Goal: Transaction & Acquisition: Purchase product/service

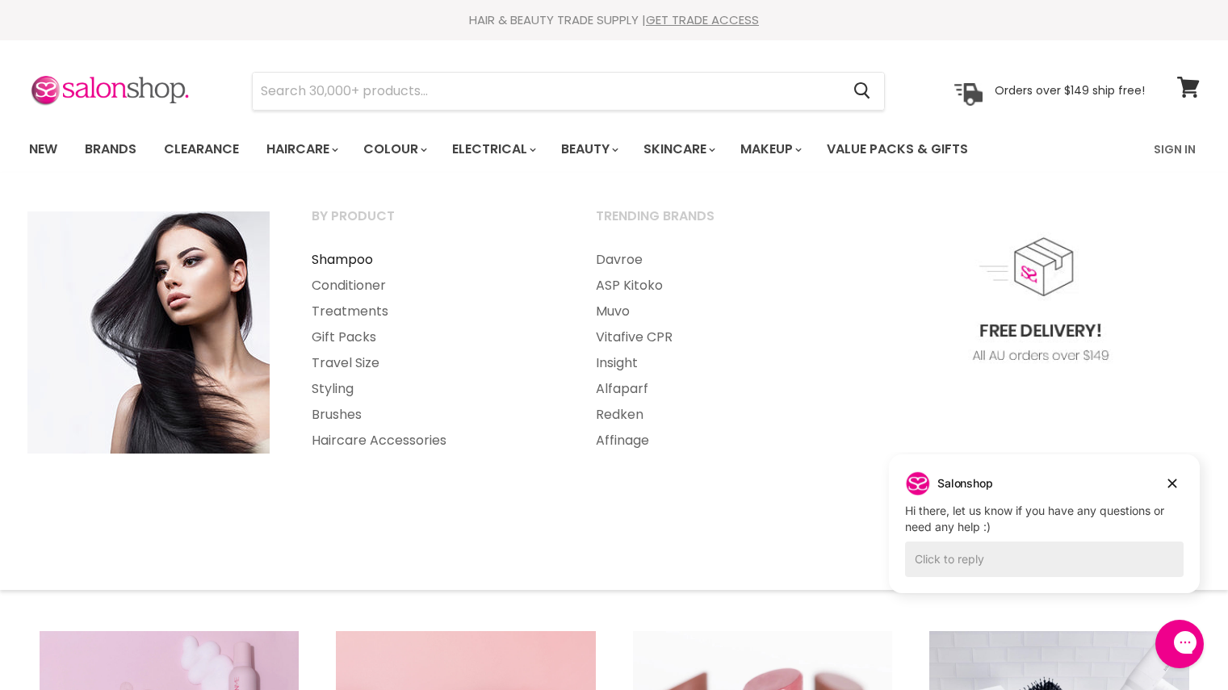
click at [344, 259] on link "Shampoo" at bounding box center [431, 260] width 281 height 26
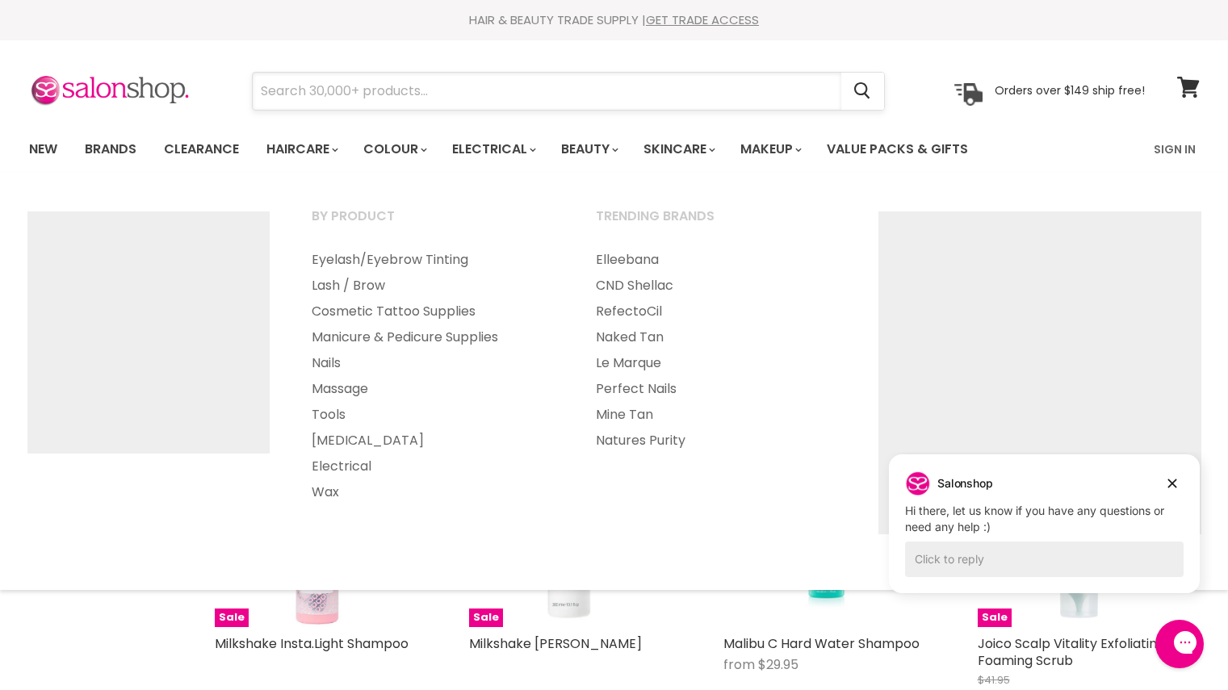
click at [540, 77] on input "Search" at bounding box center [547, 91] width 589 height 37
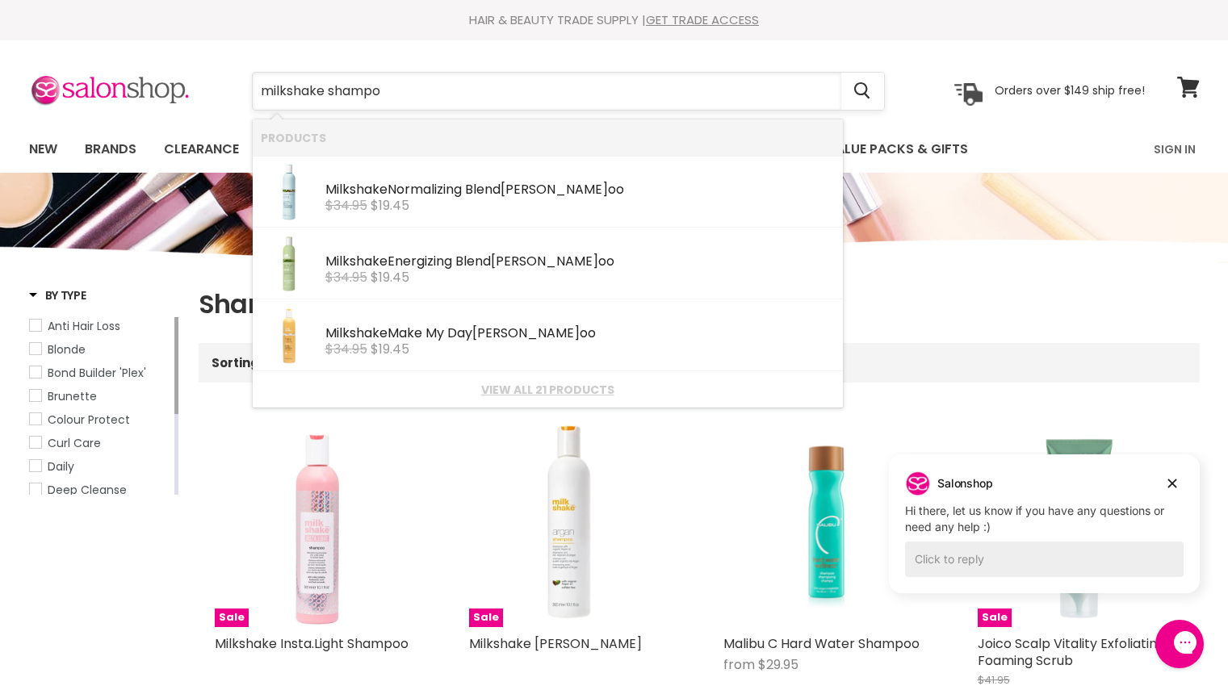
type input "milkshake shampoo"
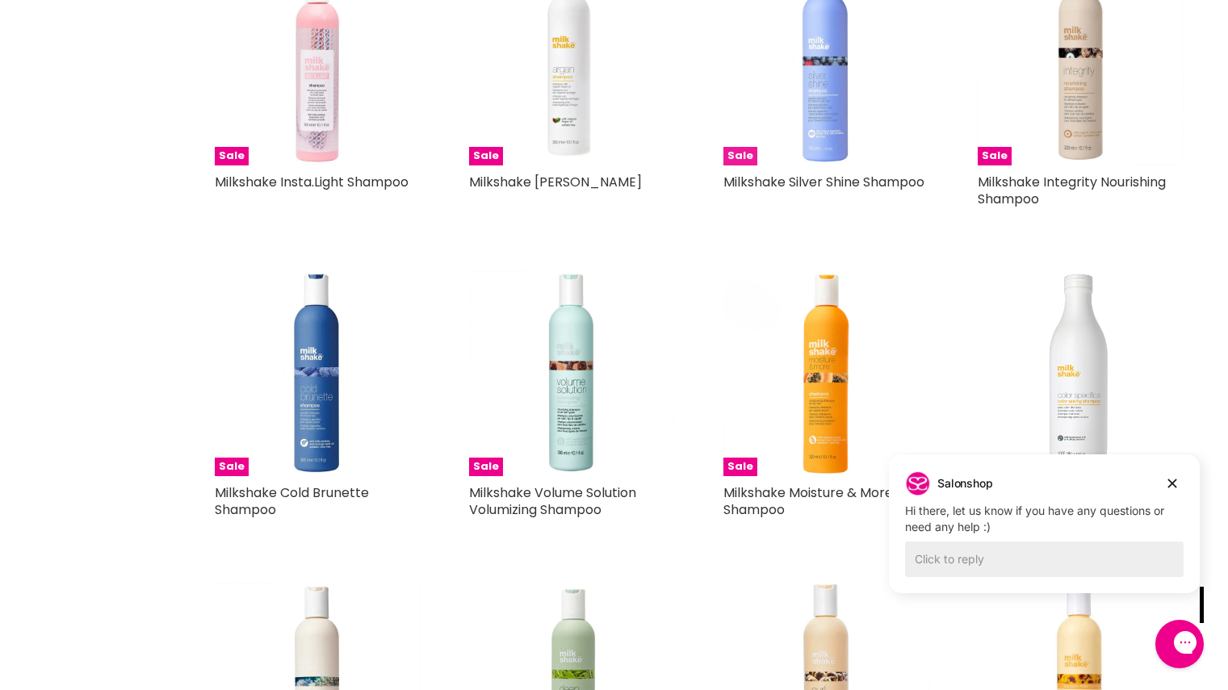
scroll to position [409, 0]
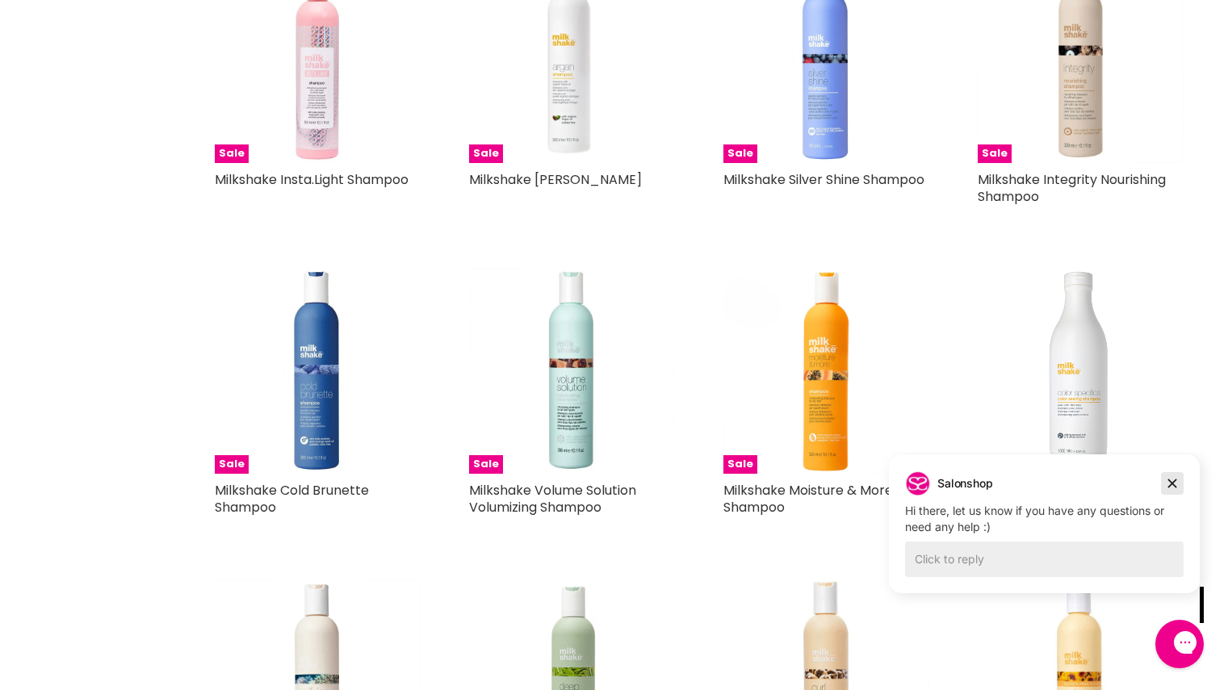
click at [1175, 484] on icon "Dismiss campaign" at bounding box center [1172, 483] width 16 height 19
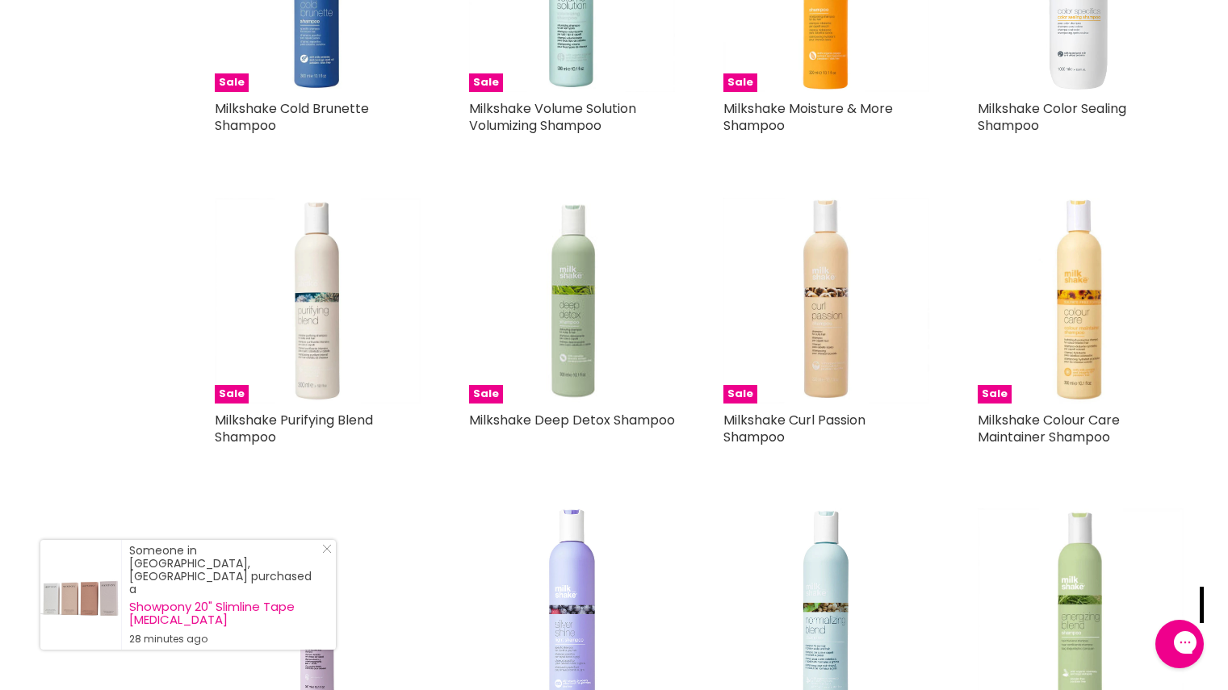
scroll to position [793, 0]
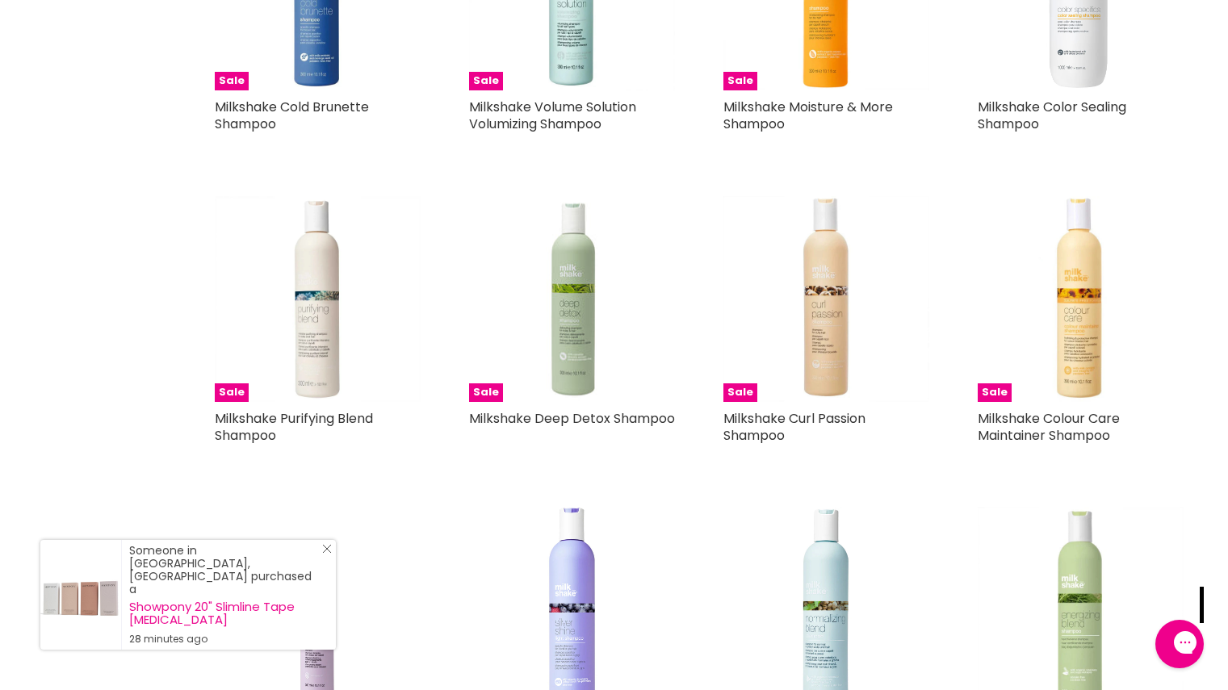
click at [329, 554] on icon "Close Icon" at bounding box center [327, 549] width 10 height 10
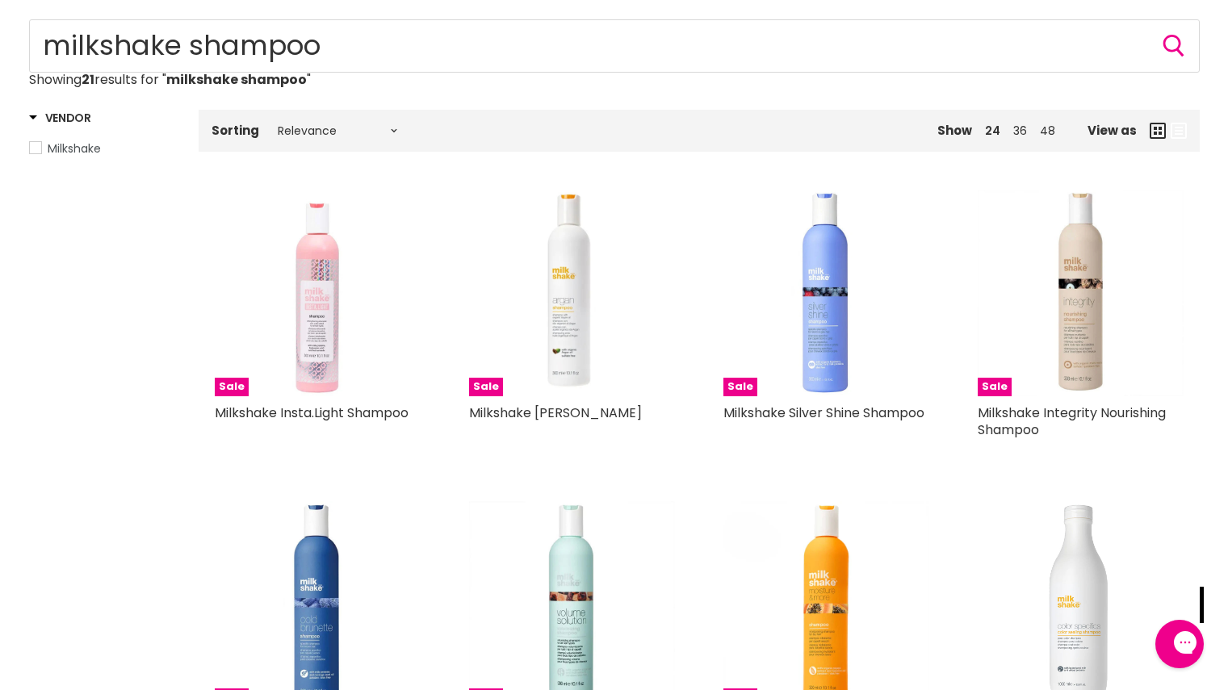
scroll to position [175, 0]
click at [834, 344] on img "Main content" at bounding box center [826, 294] width 206 height 206
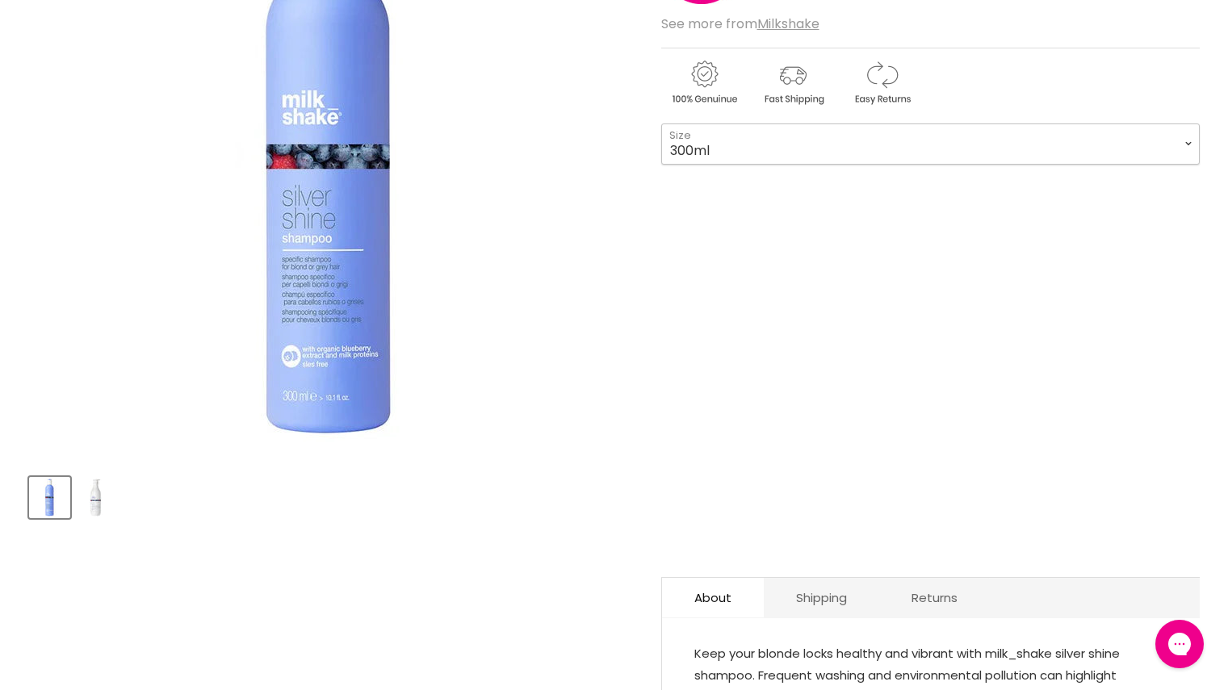
click at [887, 152] on select "300ml 1 Litre" at bounding box center [930, 144] width 539 height 40
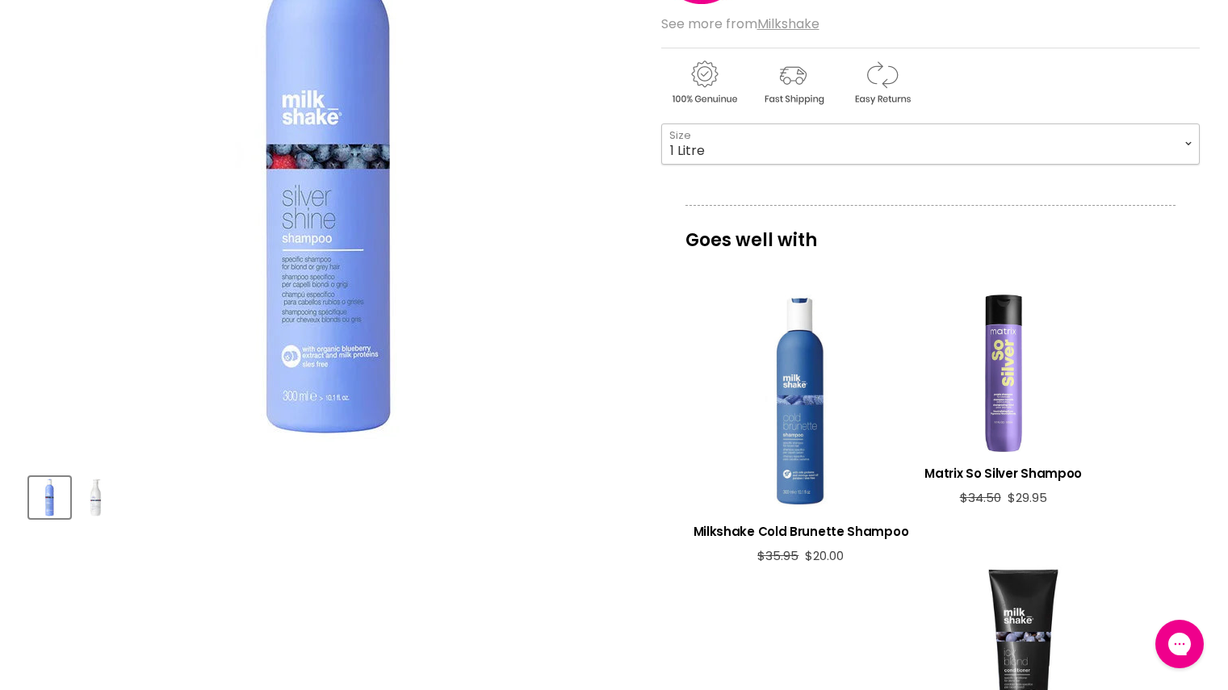
click at [661, 124] on select "300ml 1 Litre" at bounding box center [930, 144] width 539 height 40
select select "1 Litre"
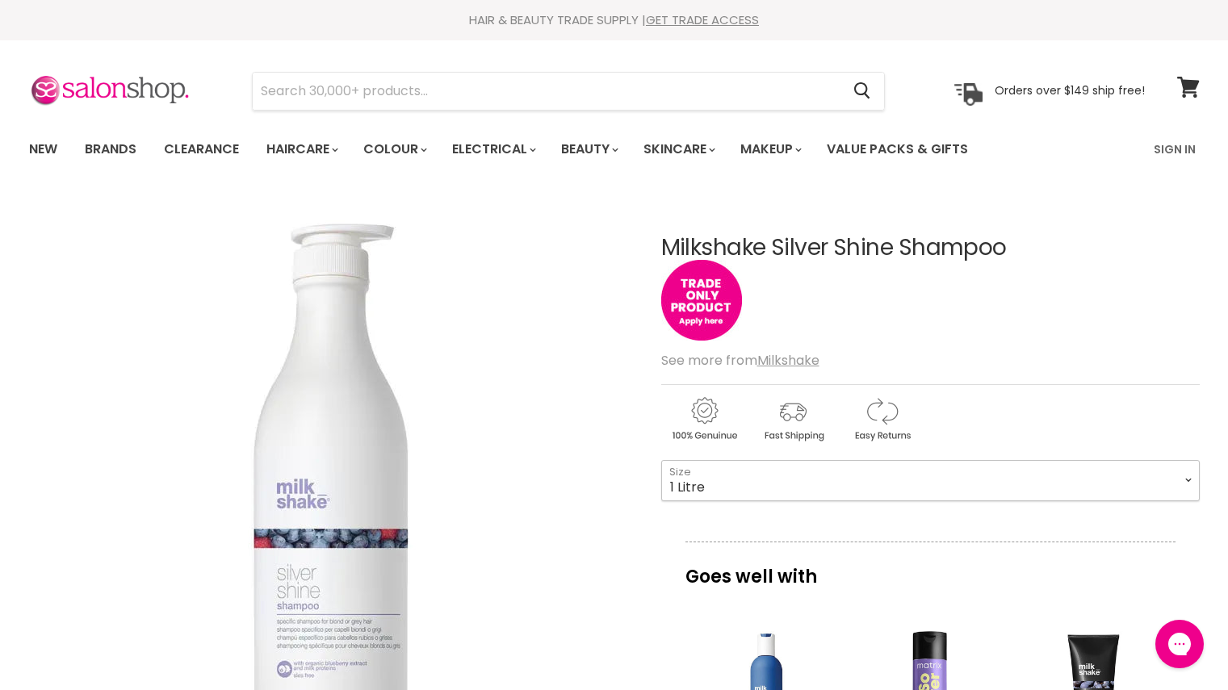
click at [772, 480] on select "300ml 1 Litre" at bounding box center [930, 480] width 539 height 40
click at [661, 460] on select "300ml 1 Litre" at bounding box center [930, 480] width 539 height 40
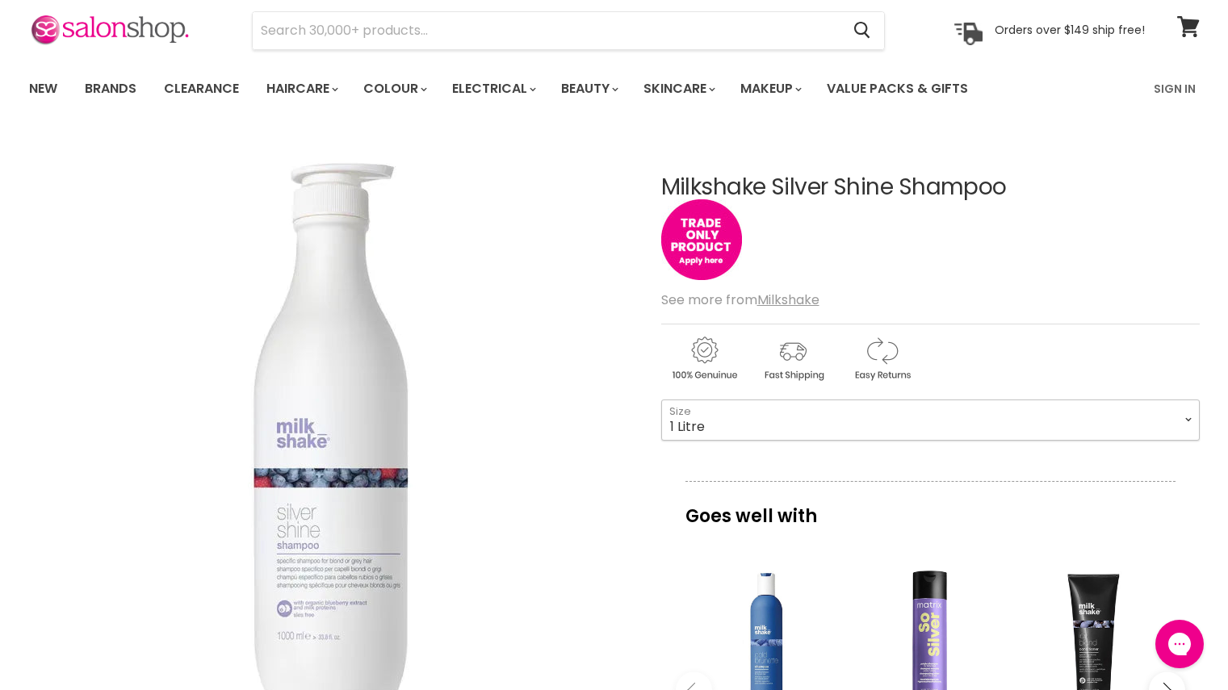
scroll to position [61, 0]
click at [694, 250] on img "Main content" at bounding box center [701, 239] width 81 height 81
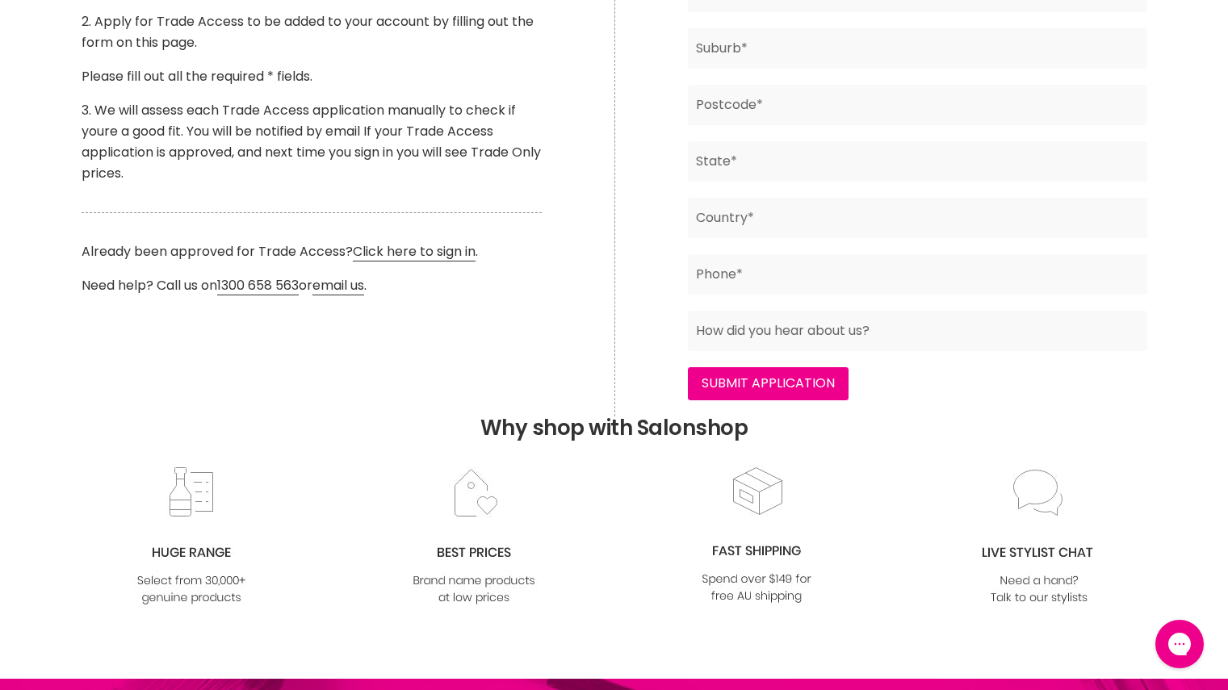
scroll to position [593, 0]
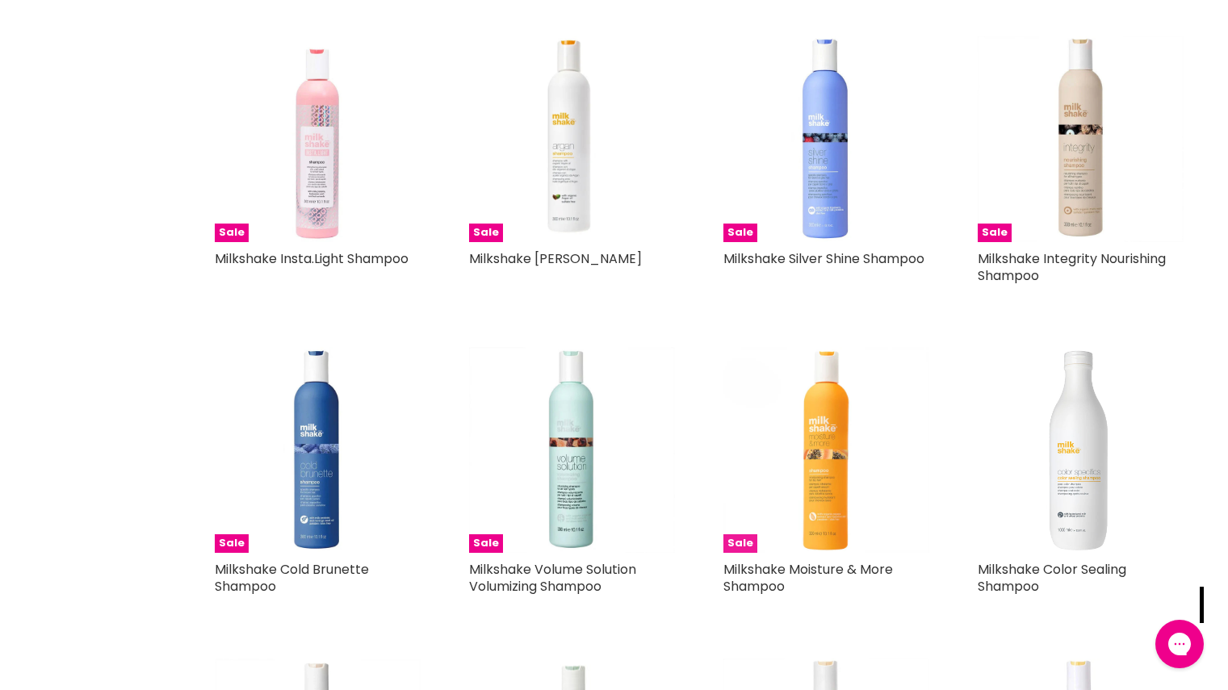
scroll to position [328, 0]
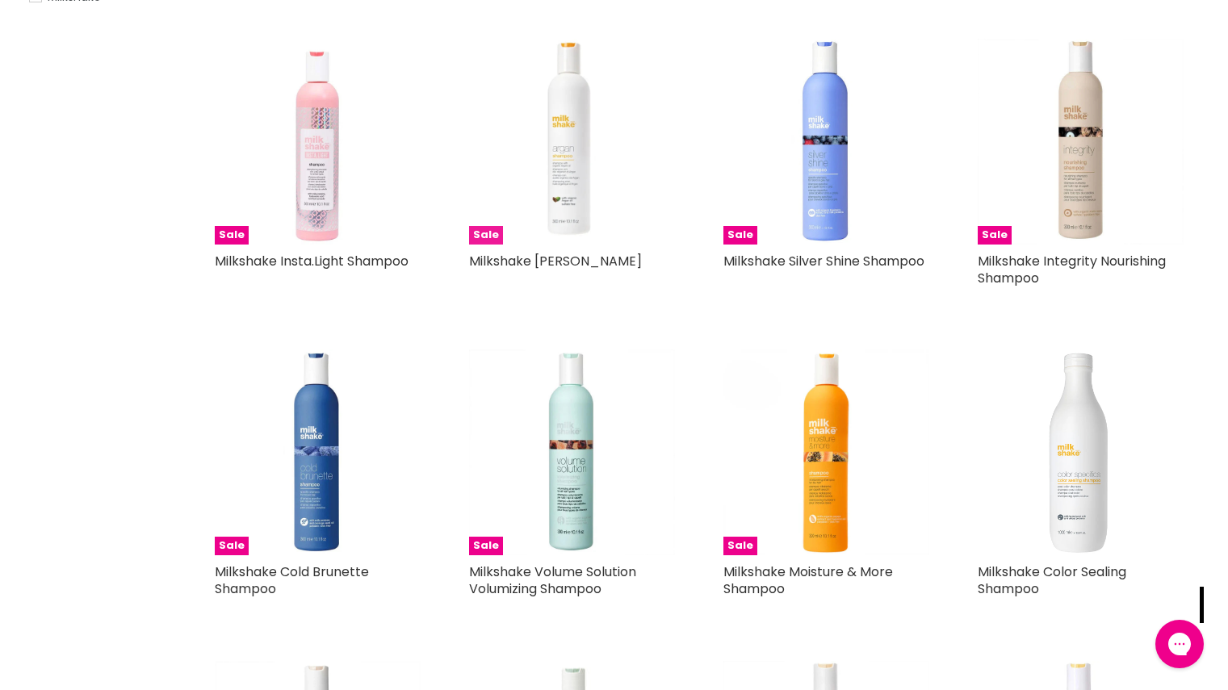
click at [552, 170] on img "Main content" at bounding box center [572, 142] width 206 height 206
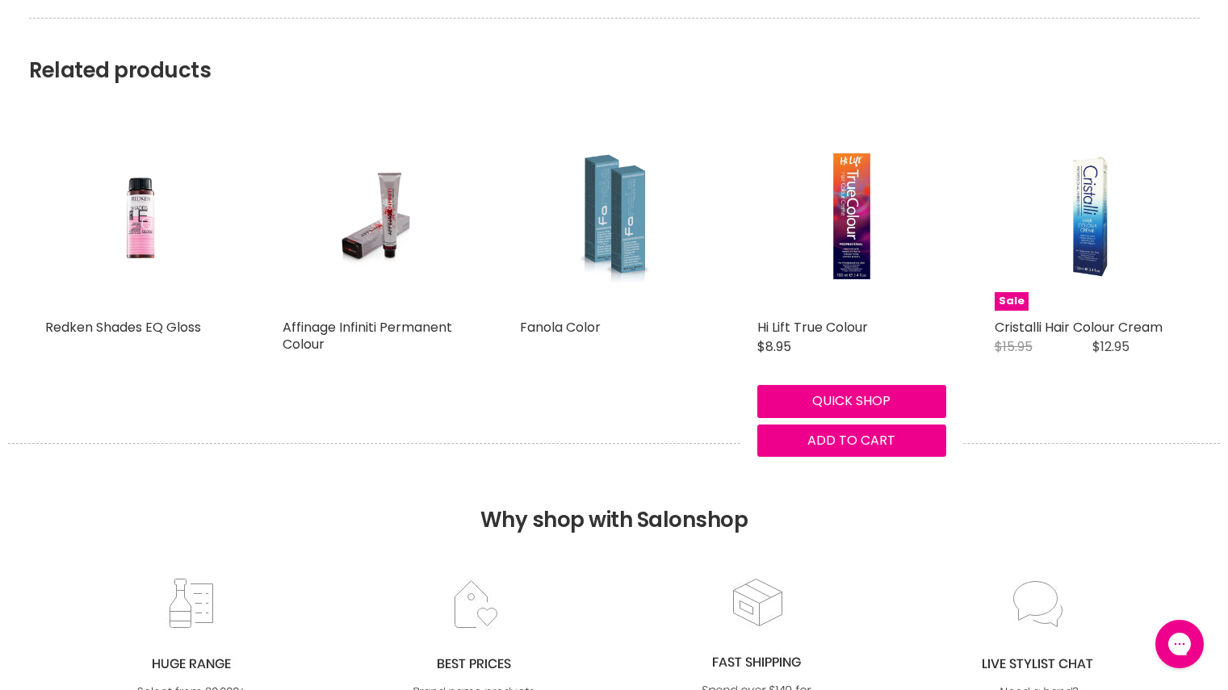
scroll to position [1316, 0]
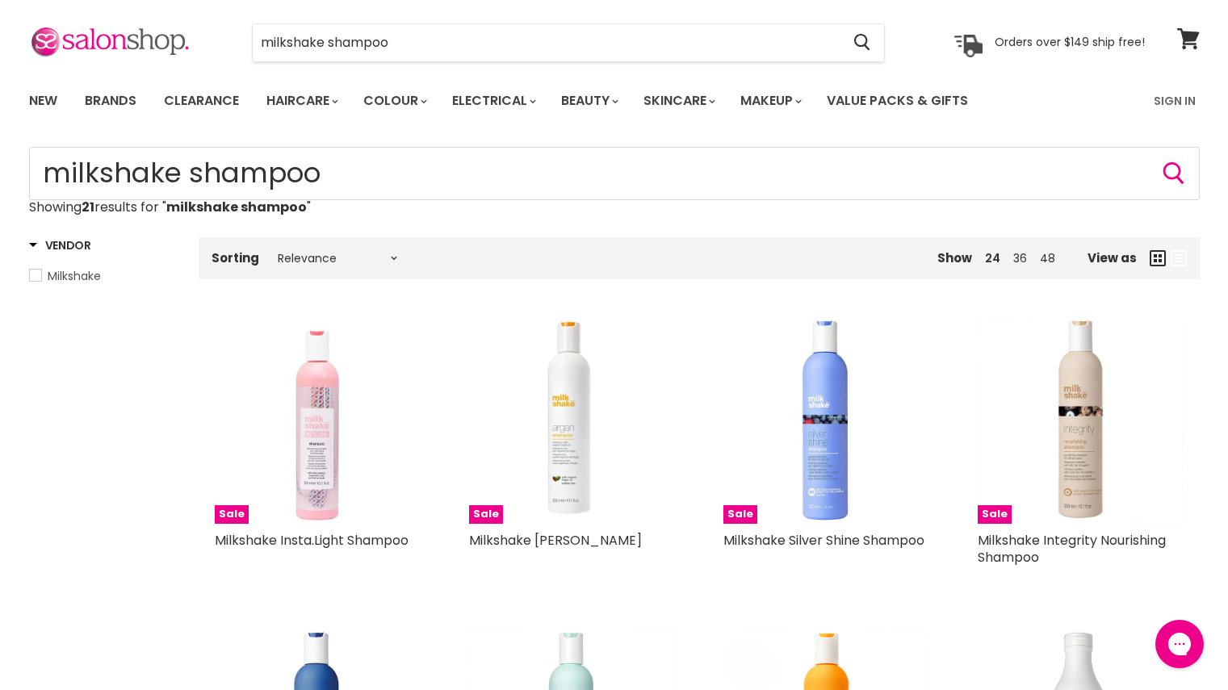
scroll to position [42, 0]
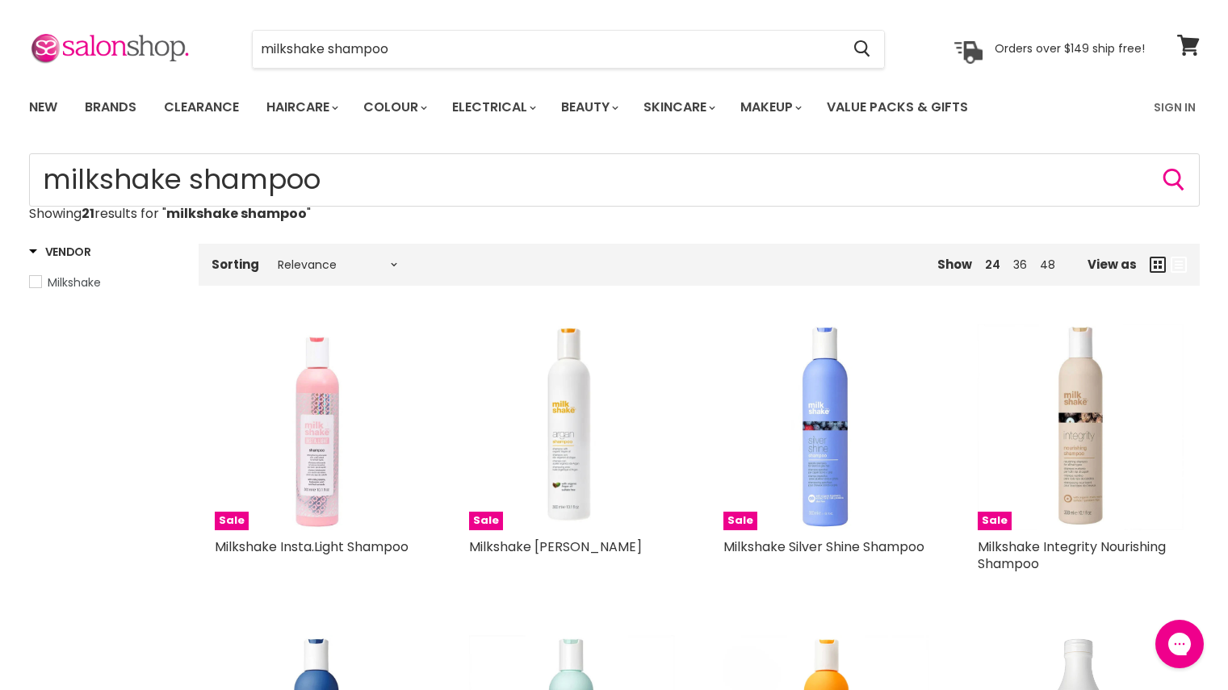
click at [1155, 266] on icon "Main content" at bounding box center [1158, 265] width 16 height 16
click at [1180, 265] on icon "Main content" at bounding box center [1179, 265] width 16 height 16
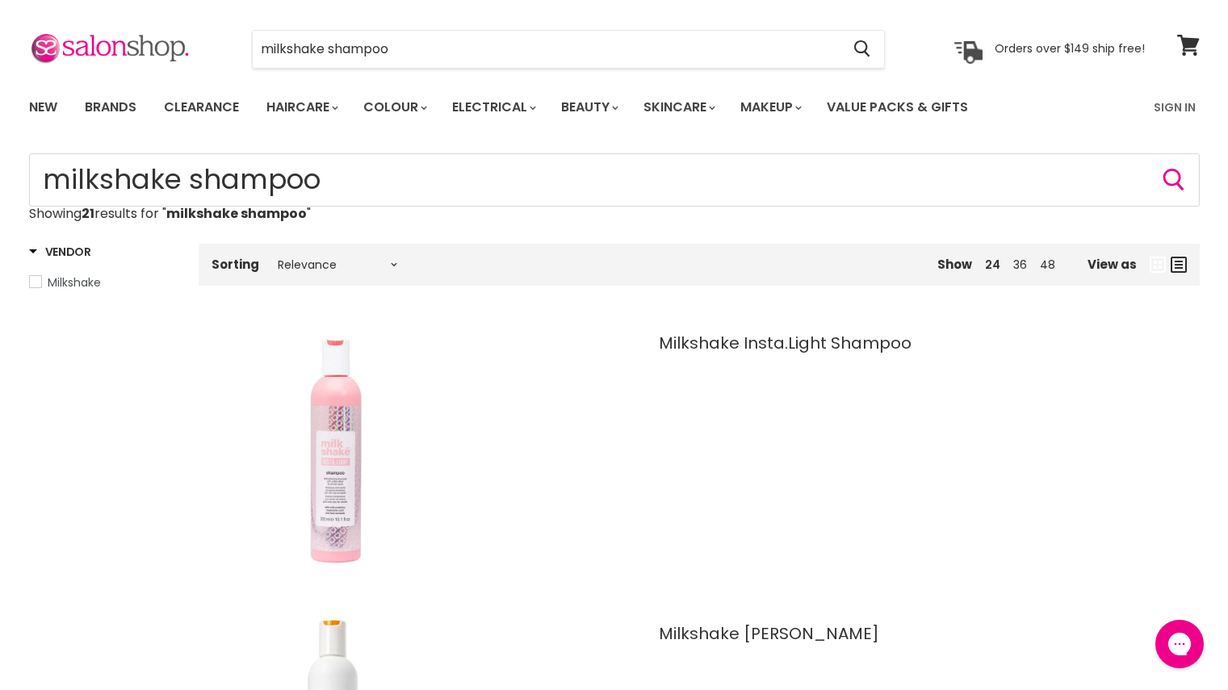
scroll to position [67, 0]
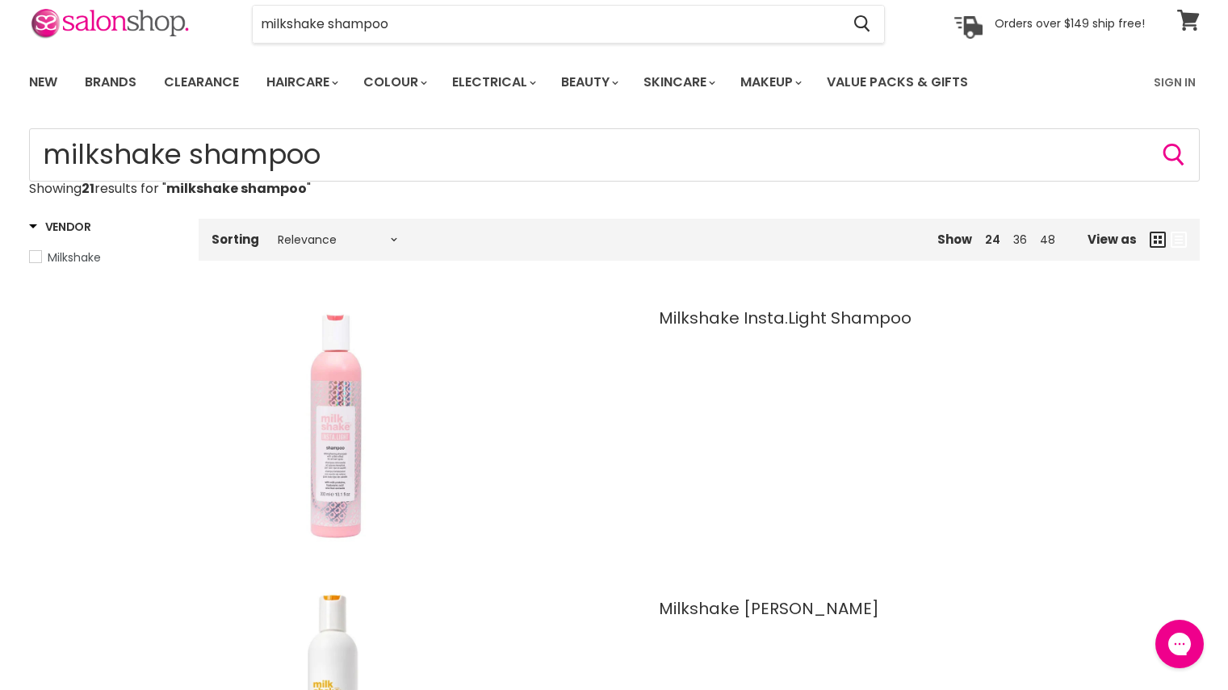
click at [1193, 23] on icon at bounding box center [1188, 20] width 23 height 21
